Goal: Transaction & Acquisition: Obtain resource

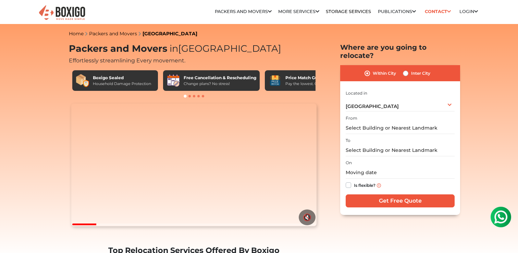
click at [414, 69] on label "Inter City" at bounding box center [420, 73] width 19 height 8
click at [409, 69] on input "Inter City" at bounding box center [405, 72] width 5 height 7
radio input "true"
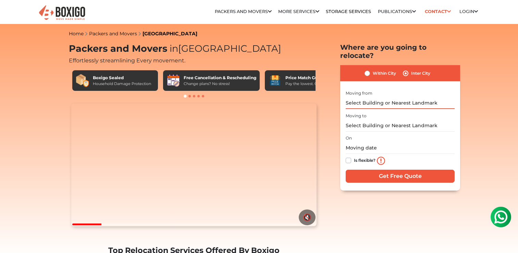
click at [378, 97] on input "text" at bounding box center [400, 103] width 109 height 12
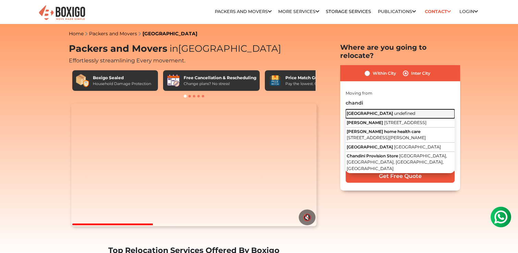
click at [394, 111] on span "undefined" at bounding box center [404, 113] width 21 height 5
type input "[GEOGRAPHIC_DATA]"
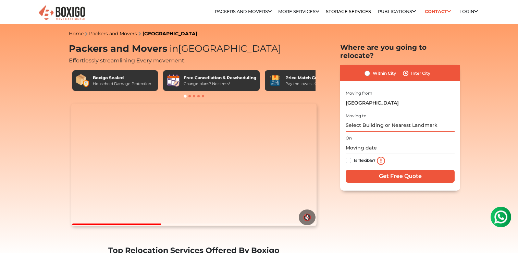
click at [372, 120] on input "text" at bounding box center [400, 126] width 109 height 12
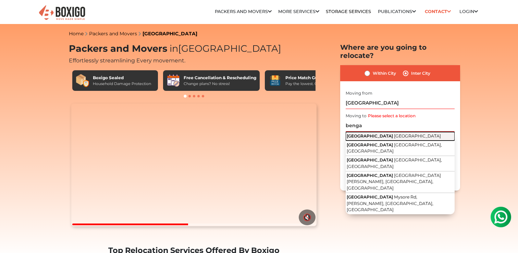
click at [394, 133] on span "[GEOGRAPHIC_DATA]" at bounding box center [417, 135] width 47 height 5
type input "[GEOGRAPHIC_DATA], [GEOGRAPHIC_DATA]"
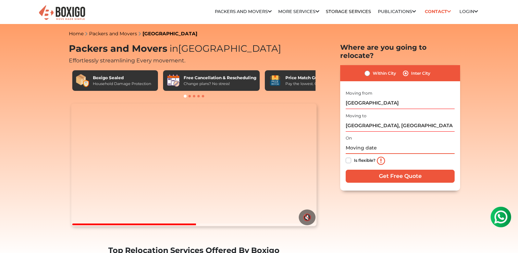
click at [363, 143] on input "text" at bounding box center [400, 148] width 109 height 12
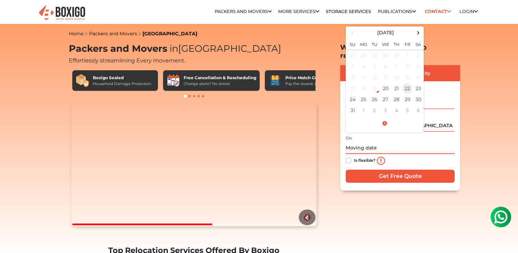
click at [405, 83] on td "22" at bounding box center [407, 88] width 11 height 11
type input "[DATE] 12:00 AM"
click at [365, 156] on label "Is flexible?" at bounding box center [365, 159] width 22 height 7
click at [351, 156] on input "Is flexible?" at bounding box center [348, 159] width 5 height 7
checkbox input "true"
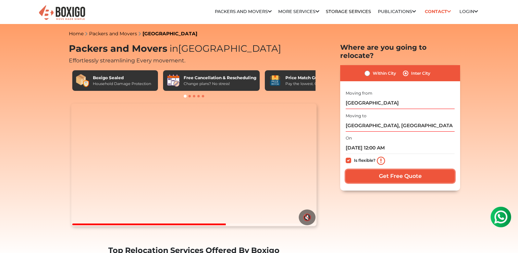
click at [372, 170] on input "Get Free Quote" at bounding box center [400, 176] width 109 height 13
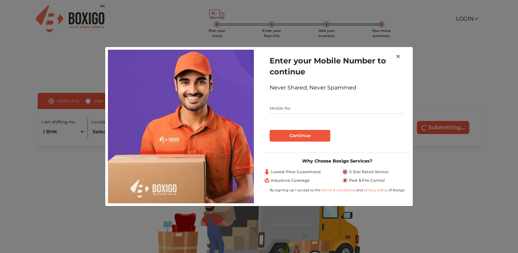
click at [278, 108] on input "text" at bounding box center [337, 108] width 135 height 11
type input "9501049605"
click at [313, 135] on button "Continue" at bounding box center [300, 136] width 61 height 12
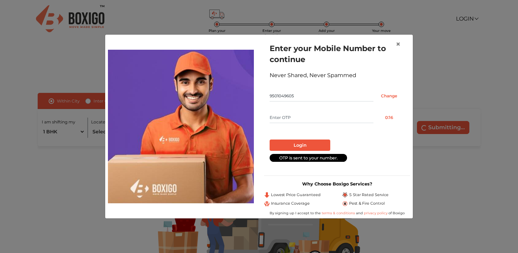
click at [301, 111] on form "Enter your Mobile Number to continue Never Shared, Never Spammed 9501049605 Cha…" at bounding box center [337, 102] width 135 height 119
click at [299, 114] on input "text" at bounding box center [322, 117] width 104 height 11
type input "4685"
click at [300, 144] on button "Login" at bounding box center [300, 145] width 61 height 12
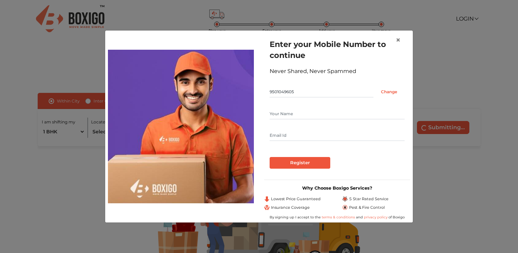
click at [298, 115] on input "text" at bounding box center [337, 113] width 135 height 11
type input "AASHISH KUMAR"
drag, startPoint x: 336, startPoint y: 135, endPoint x: 266, endPoint y: 134, distance: 69.9
click at [266, 135] on div "Enter your Mobile Number to continue Never Shared, Never Spammed 9501049605 Cha…" at bounding box center [337, 103] width 146 height 141
type input "ashishgarg45chd@gmail.com"
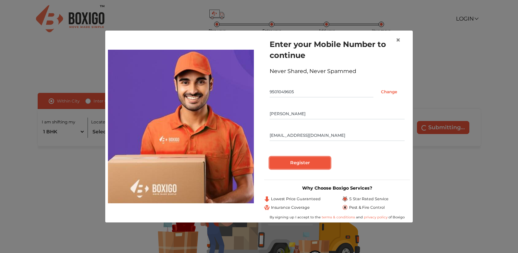
click at [281, 163] on input "Register" at bounding box center [300, 163] width 61 height 12
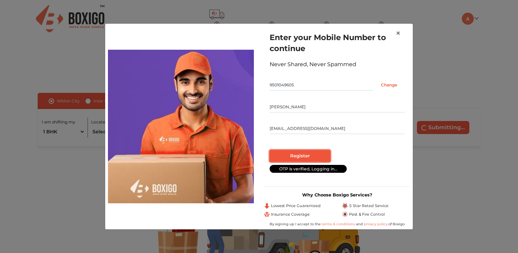
radio input "false"
radio input "true"
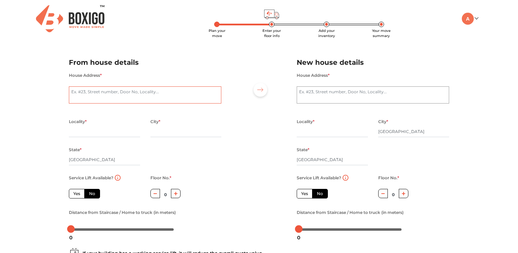
click at [126, 94] on textarea "House Address *" at bounding box center [145, 94] width 153 height 17
type textarea "313 sector 45A"
type input "Sector 45A"
type input "[GEOGRAPHIC_DATA]"
click at [81, 196] on label "Yes" at bounding box center [77, 194] width 16 height 10
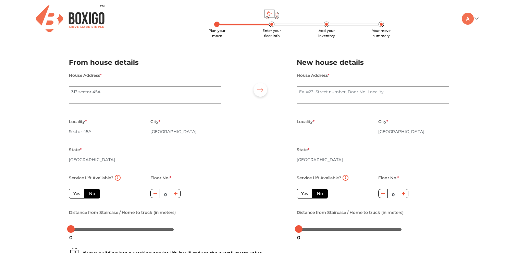
click at [78, 195] on input "Yes" at bounding box center [75, 193] width 4 height 4
radio input "true"
click at [336, 96] on textarea "House Address *" at bounding box center [373, 94] width 153 height 17
type textarea "inq Innovation"
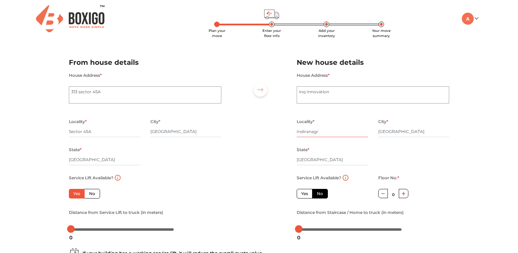
type input "Indiranagr"
click at [299, 195] on label "Yes" at bounding box center [305, 194] width 16 height 10
click at [301, 195] on input "Yes" at bounding box center [303, 193] width 4 height 4
radio input "false"
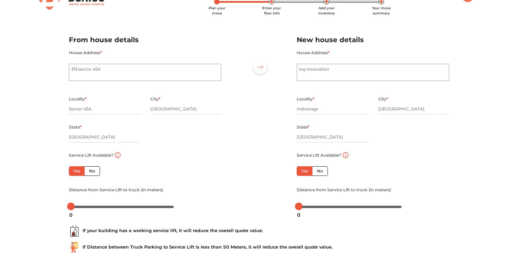
scroll to position [73, 0]
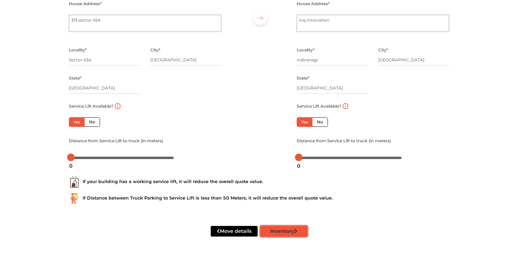
click at [290, 229] on button "Inventory" at bounding box center [283, 231] width 47 height 11
type input "Sector"
click at [272, 230] on button "Inventory" at bounding box center [283, 231] width 47 height 11
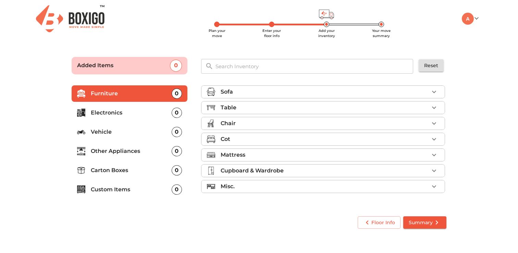
click at [172, 132] on div "0" at bounding box center [177, 132] width 10 height 10
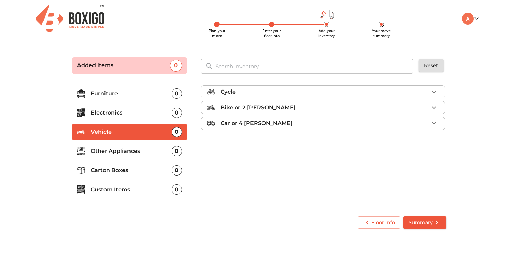
click at [260, 110] on p "Bike or 2 wheeler" at bounding box center [258, 108] width 75 height 8
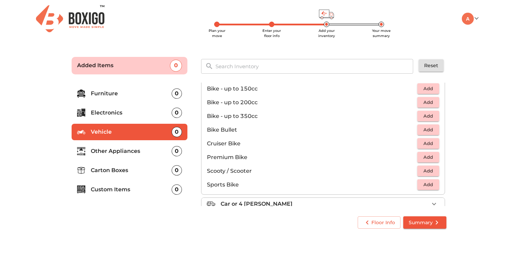
scroll to position [45, 0]
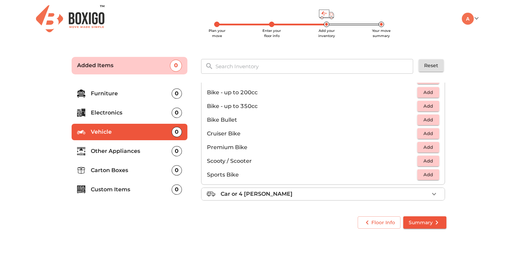
click at [425, 160] on span "Add" at bounding box center [428, 161] width 15 height 8
click at [421, 218] on span "Summary" at bounding box center [425, 222] width 32 height 9
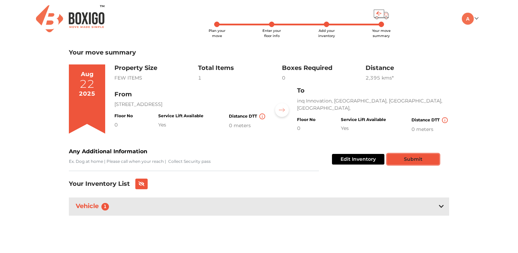
click at [401, 162] on button "Submit" at bounding box center [413, 159] width 52 height 11
